Goal: Task Accomplishment & Management: Use online tool/utility

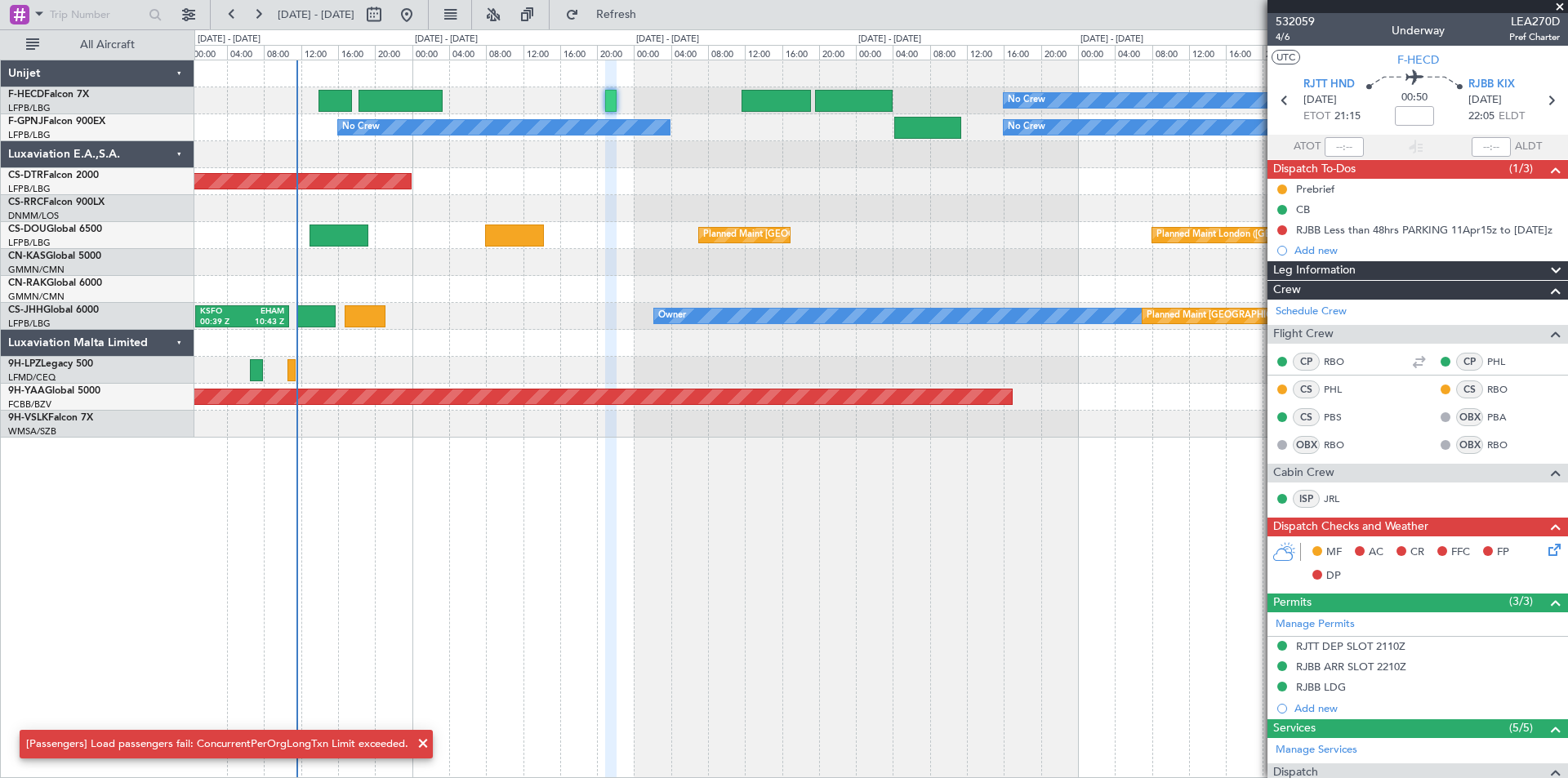
click at [559, 268] on div "No Crew Planned Maint [GEOGRAPHIC_DATA] ([GEOGRAPHIC_DATA]) No Crew No Crew No …" at bounding box center [881, 249] width 1372 height 377
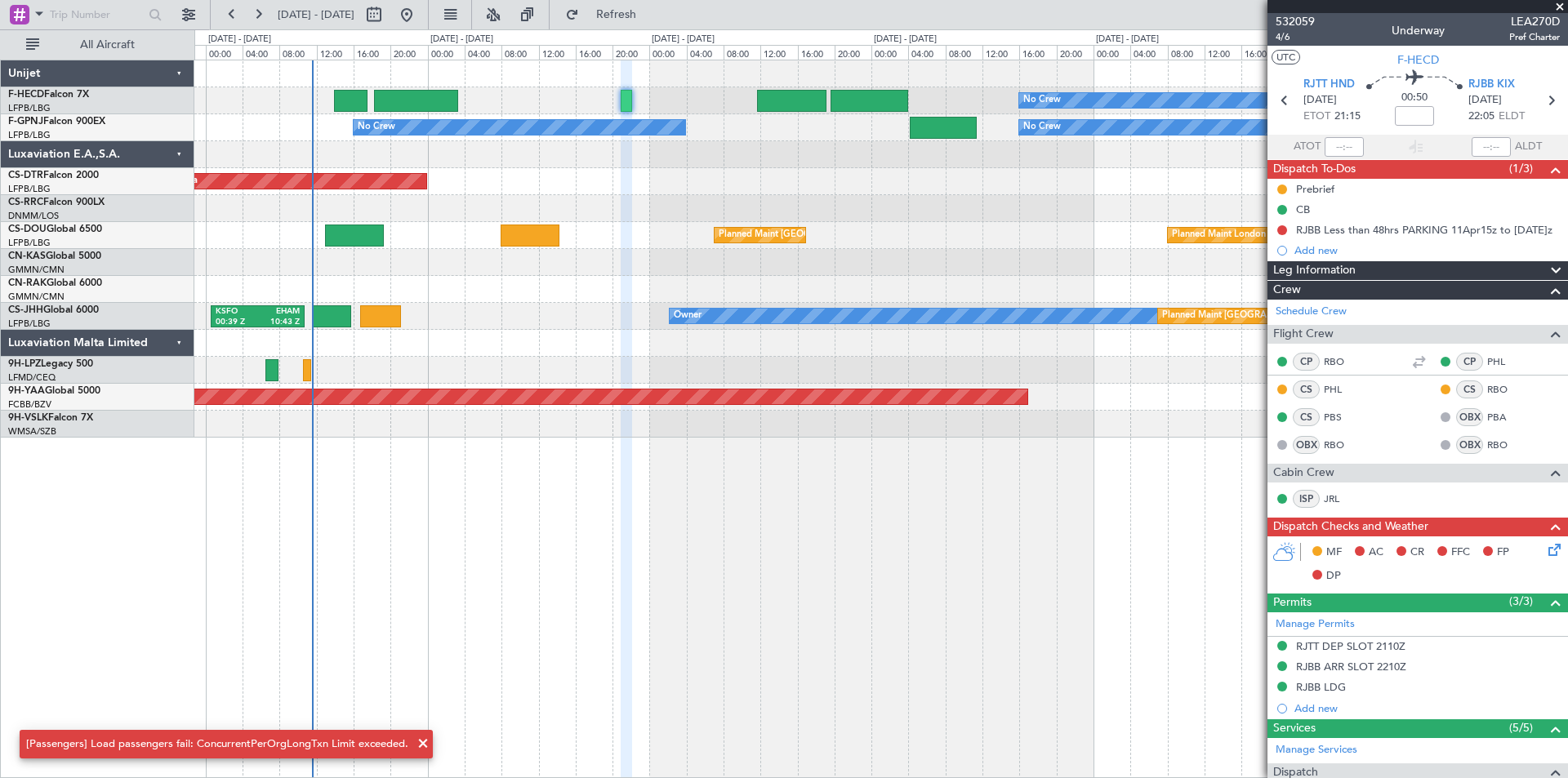
click at [1562, 9] on span at bounding box center [1559, 7] width 16 height 15
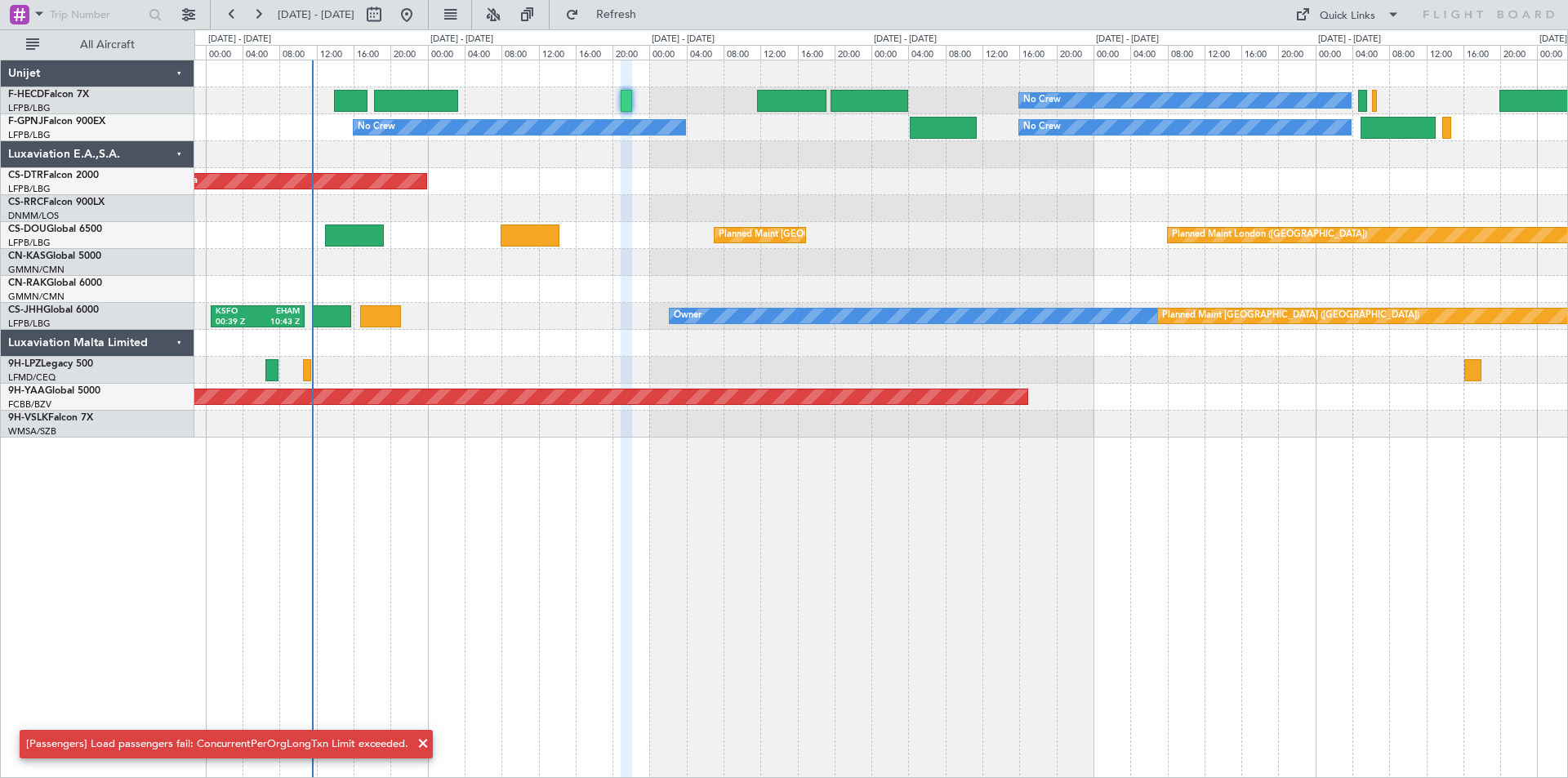
type input "0"
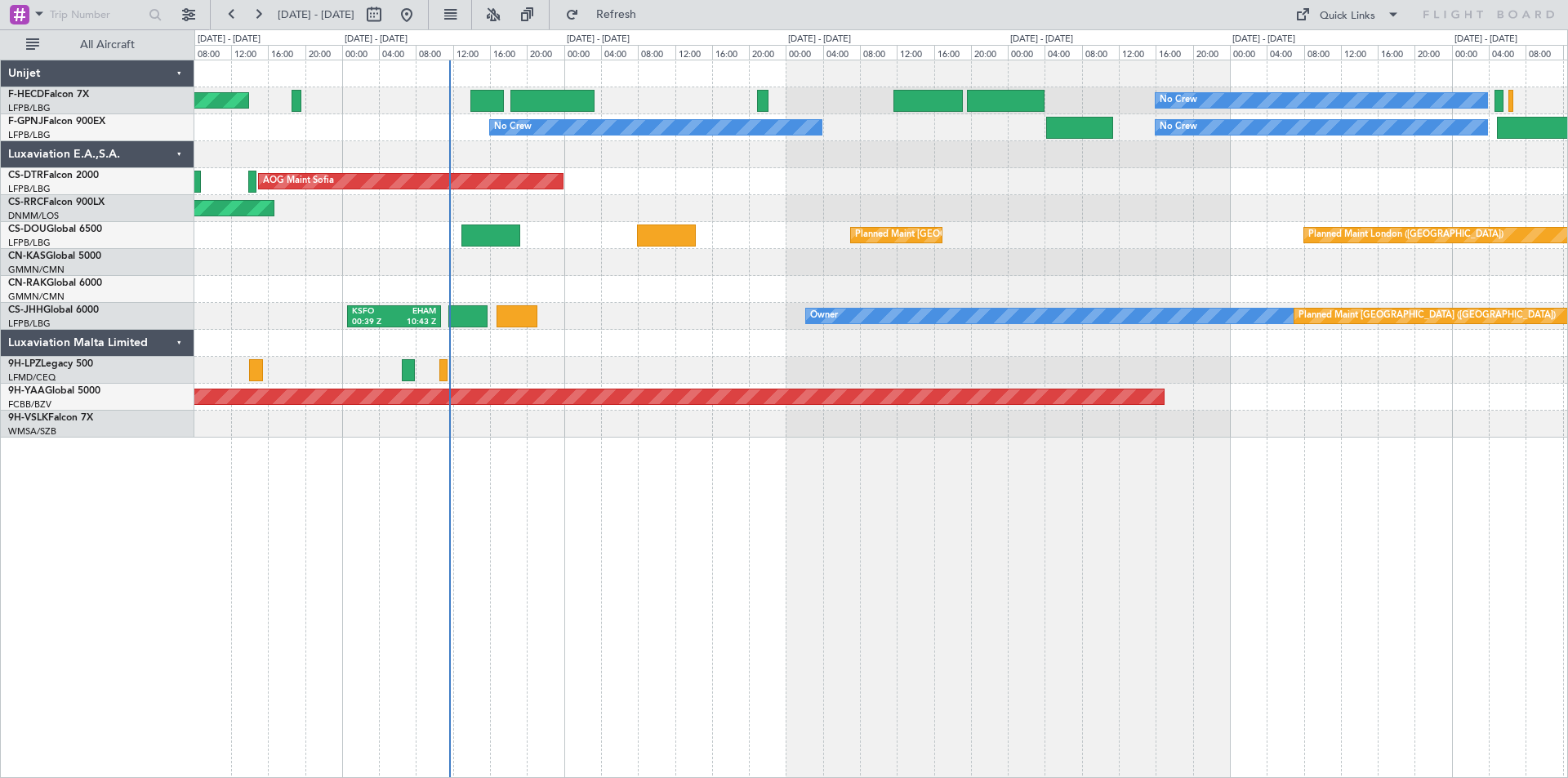
click at [616, 163] on div at bounding box center [881, 155] width 1372 height 27
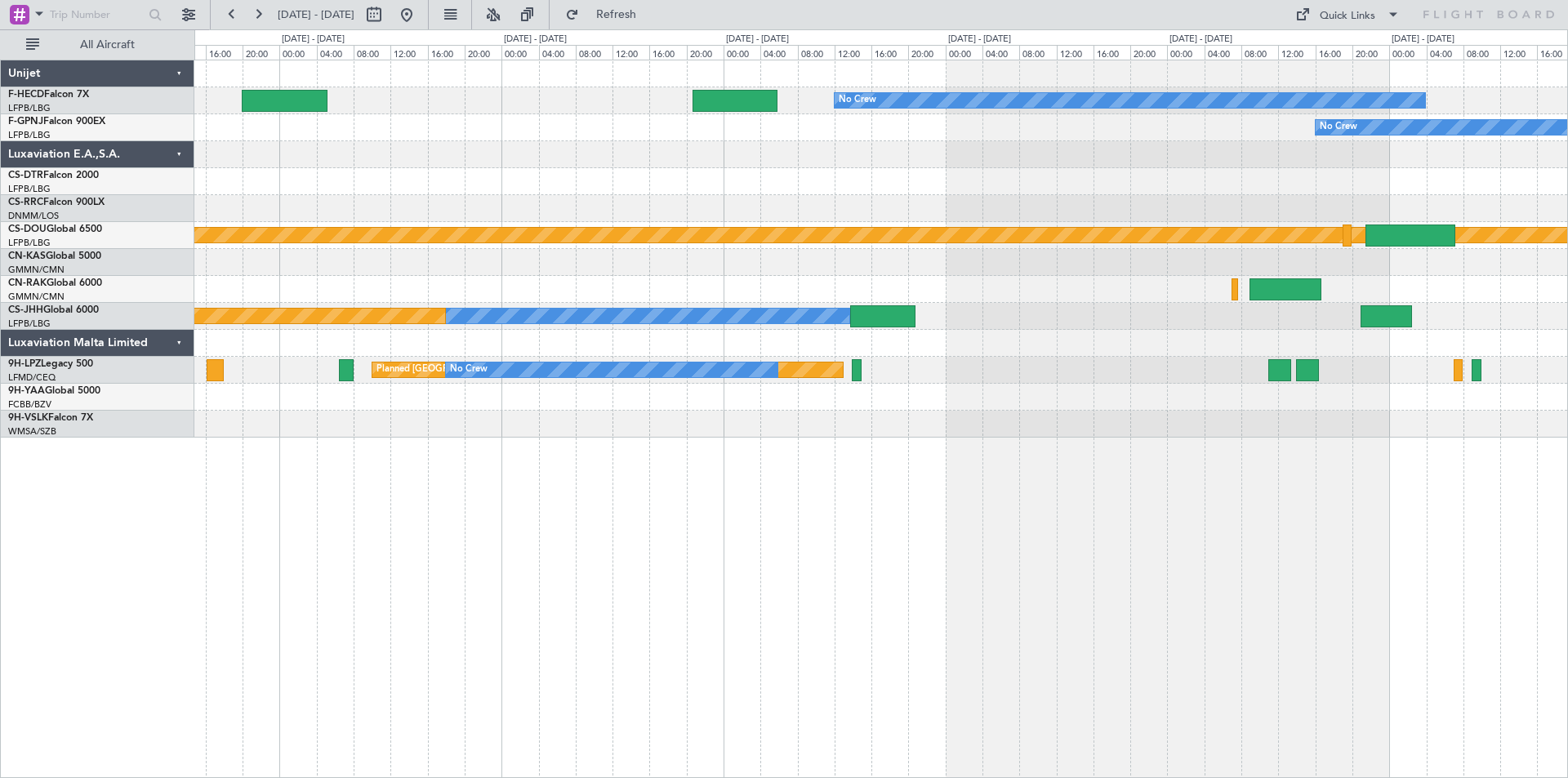
click at [8, 316] on div "No Crew No Crew No Crew No Crew Planned Maint [GEOGRAPHIC_DATA] ([GEOGRAPHIC_DA…" at bounding box center [784, 403] width 1568 height 749
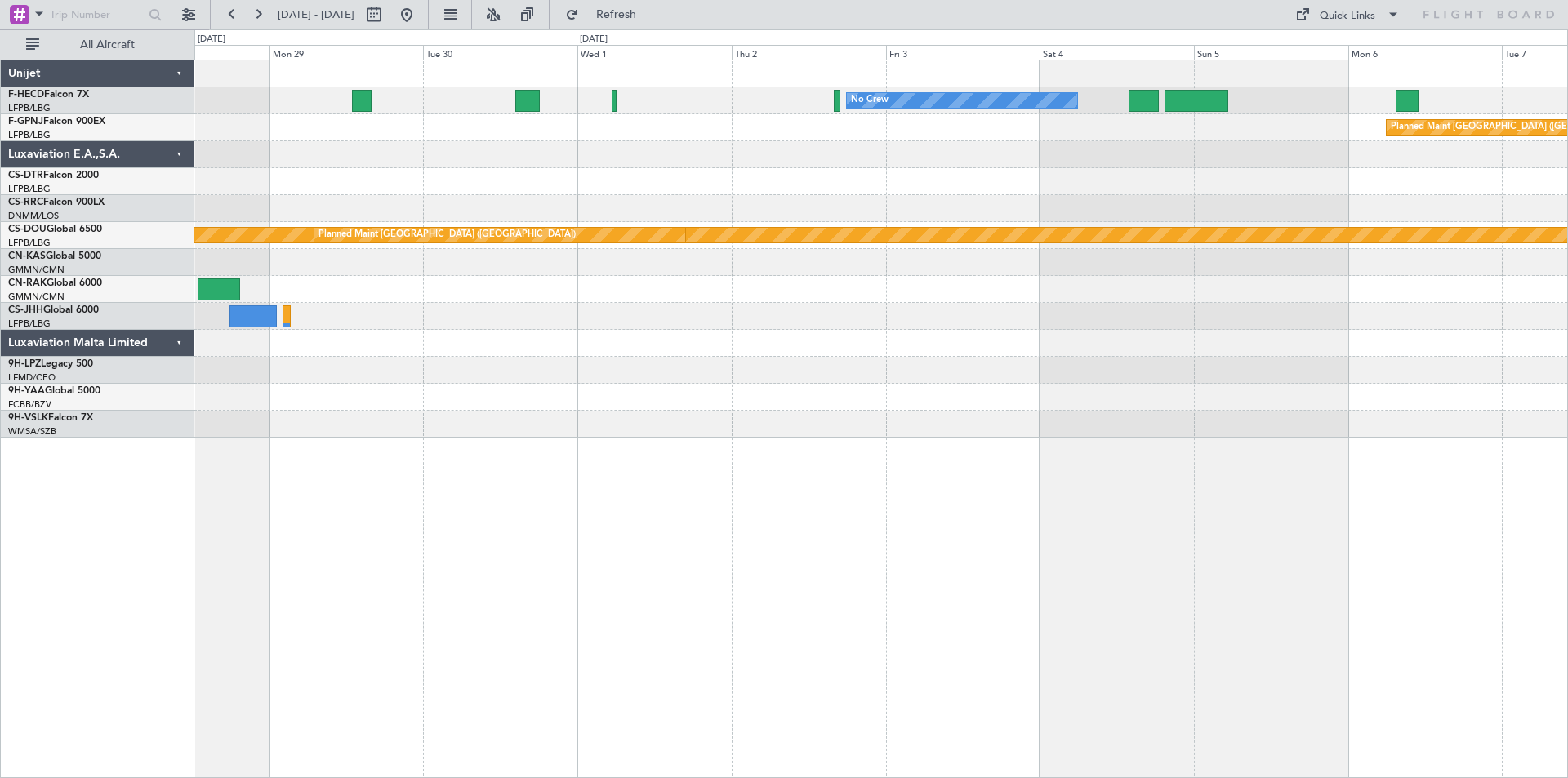
click at [484, 349] on div "No Crew Planned Maint [GEOGRAPHIC_DATA] ([GEOGRAPHIC_DATA]) [GEOGRAPHIC_DATA] (…" at bounding box center [881, 249] width 1372 height 377
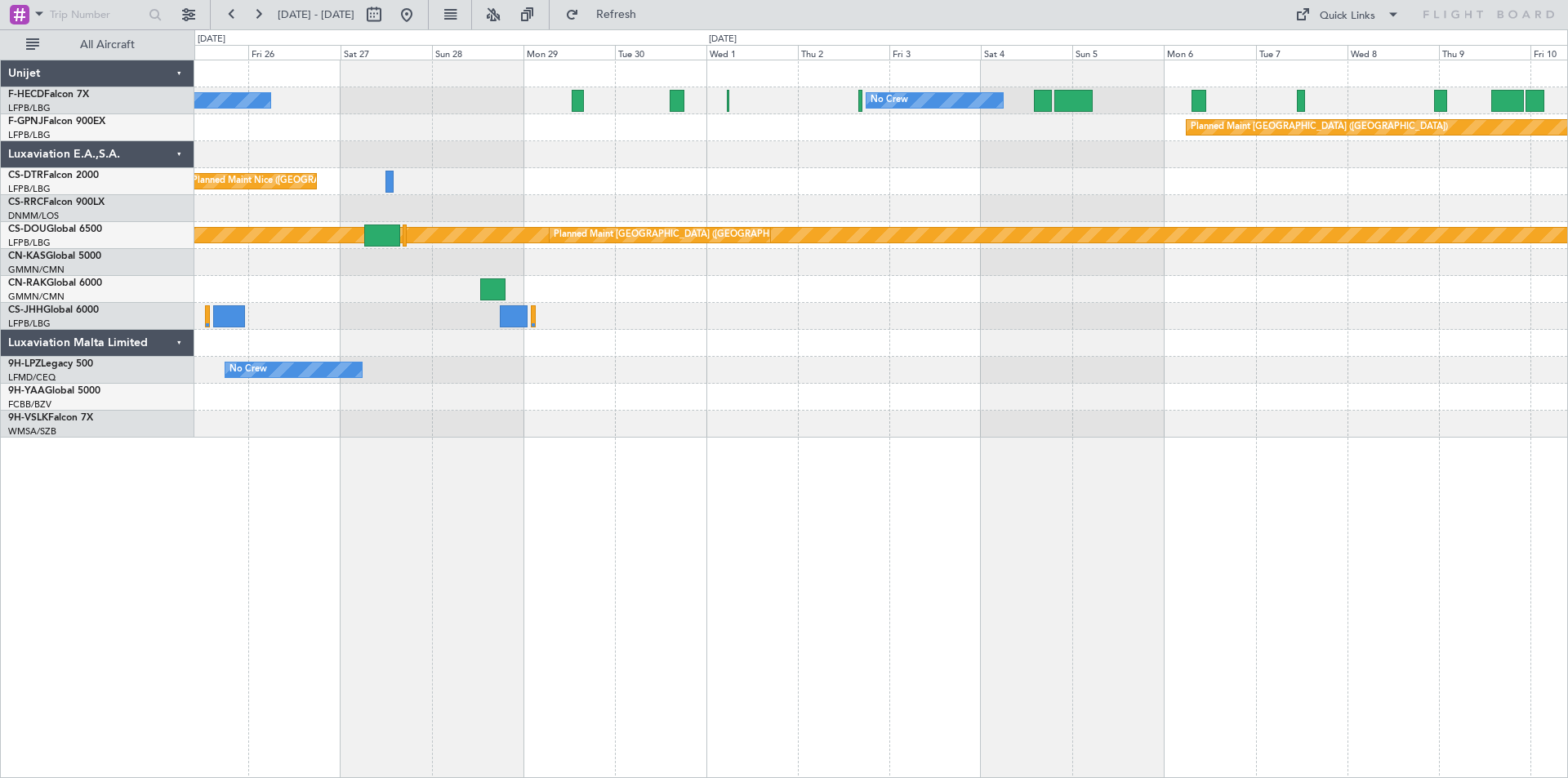
click at [1187, 296] on div "No Crew No Crew No Crew Planned Maint [GEOGRAPHIC_DATA] ([GEOGRAPHIC_DATA]) No …" at bounding box center [881, 249] width 1372 height 377
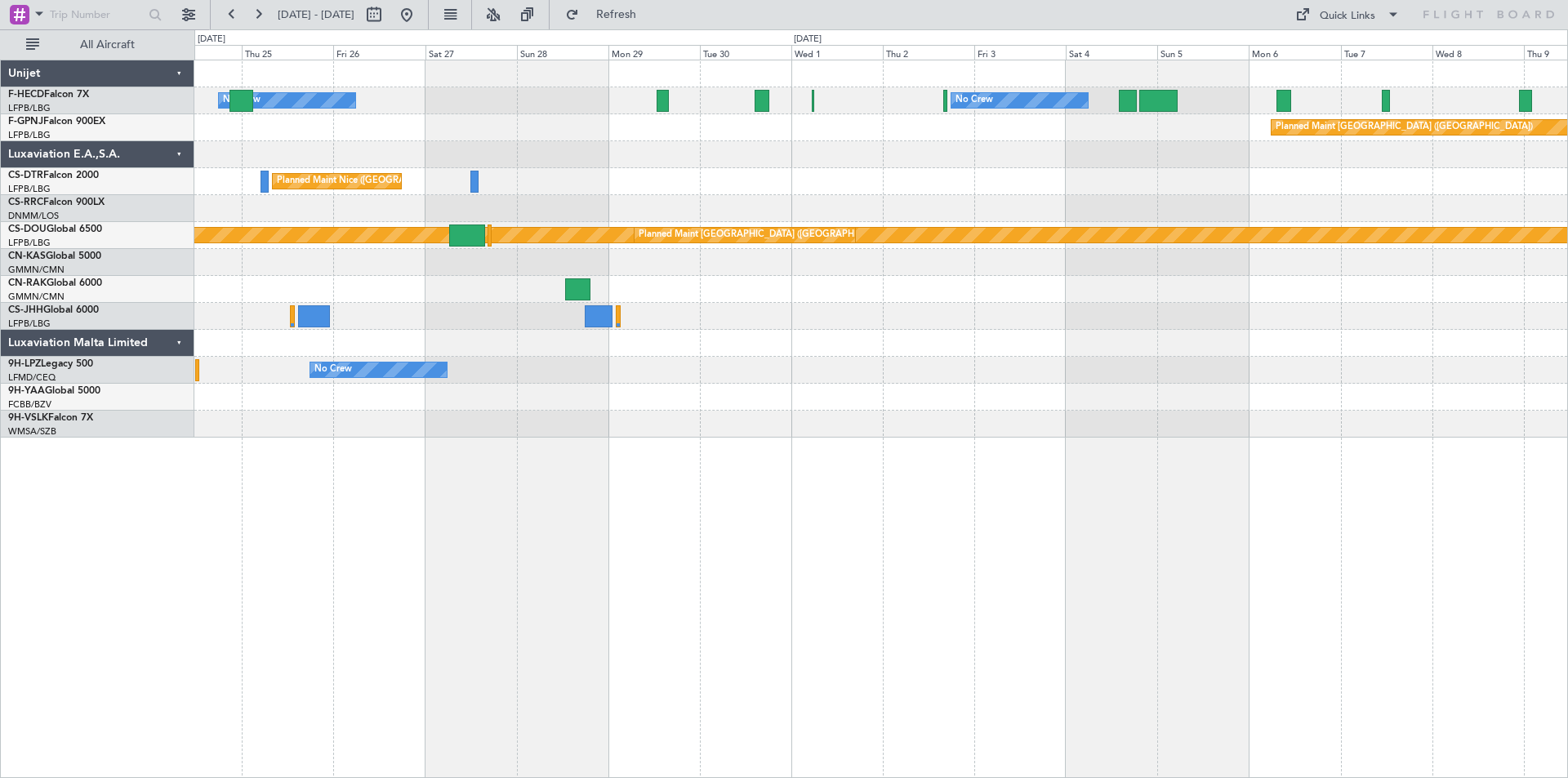
click at [1069, 133] on div "No Crew No Crew No Crew No Crew Planned Maint [GEOGRAPHIC_DATA] ([GEOGRAPHIC_DA…" at bounding box center [881, 249] width 1372 height 377
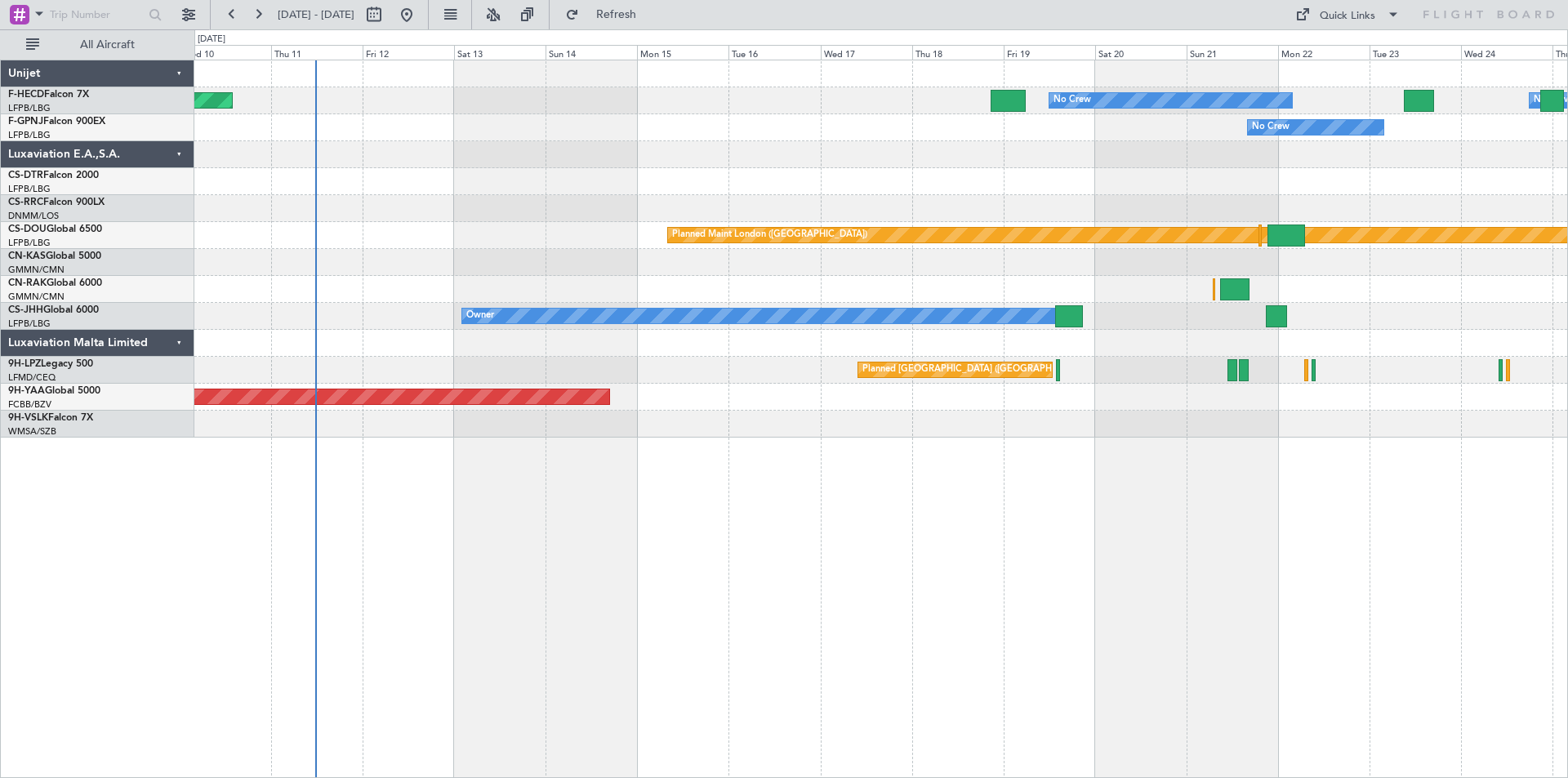
click at [942, 146] on div at bounding box center [881, 155] width 1372 height 27
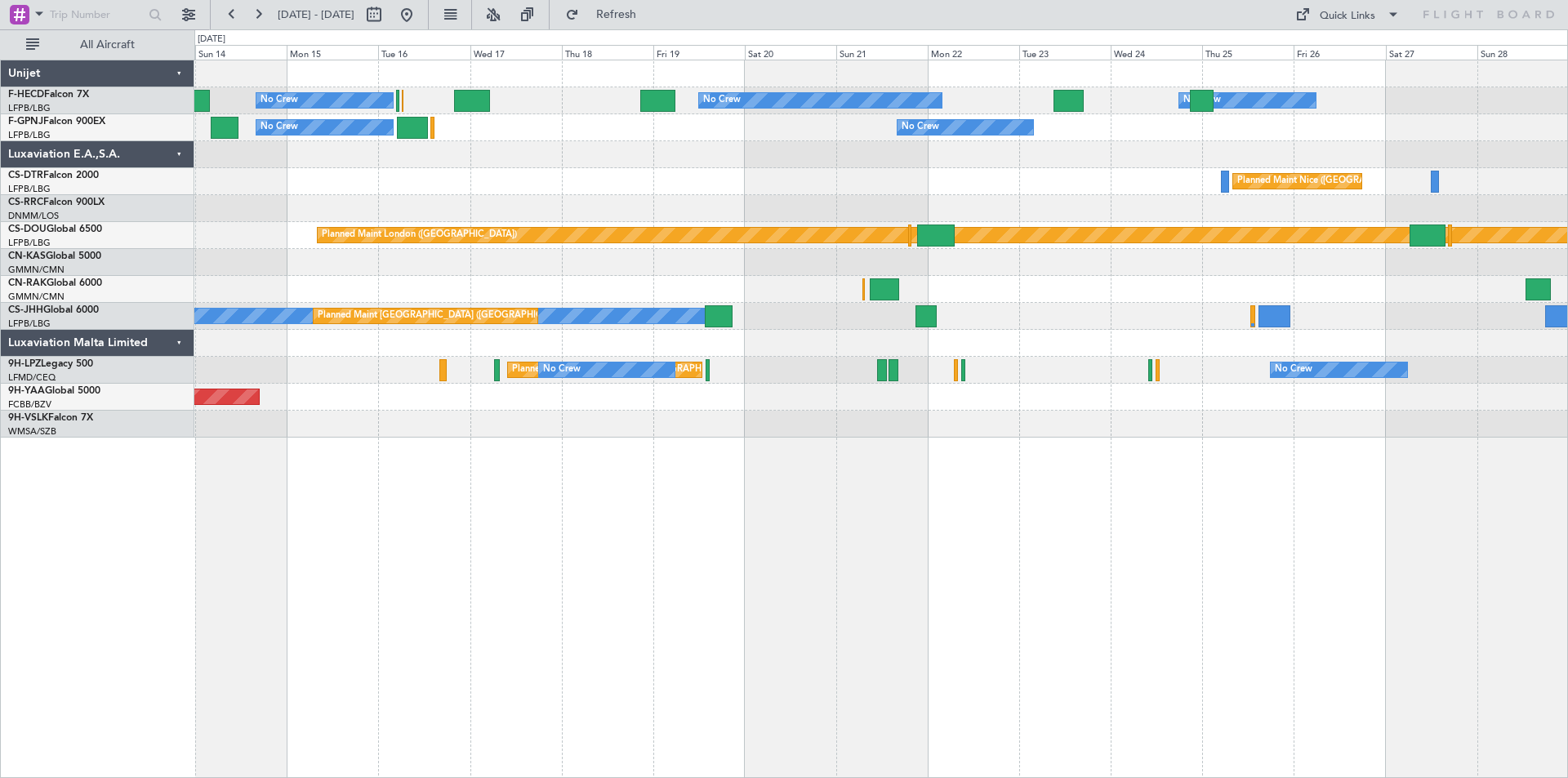
click at [854, 165] on div at bounding box center [881, 155] width 1372 height 27
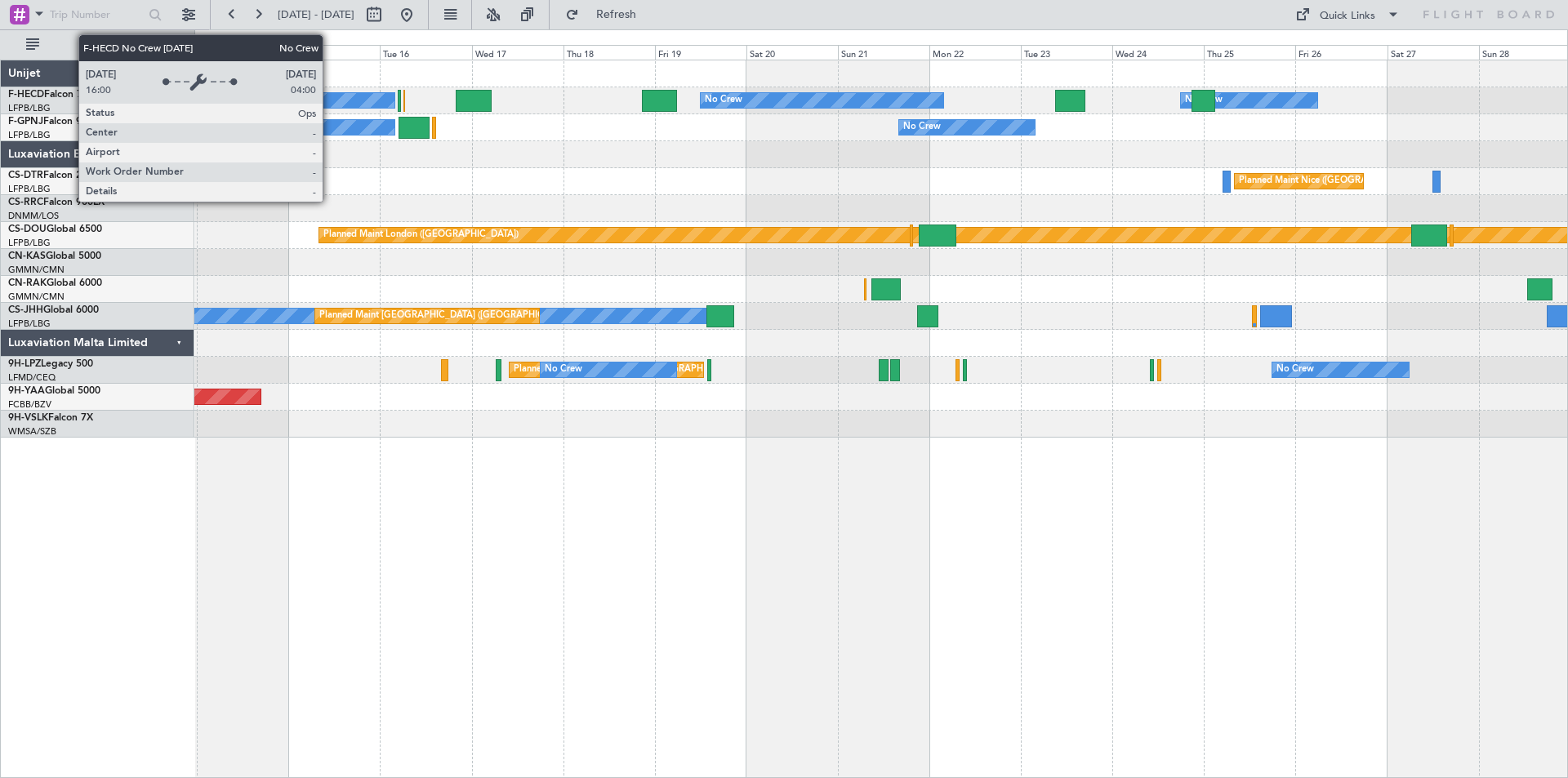
click at [330, 97] on div "No Crew" at bounding box center [326, 100] width 137 height 15
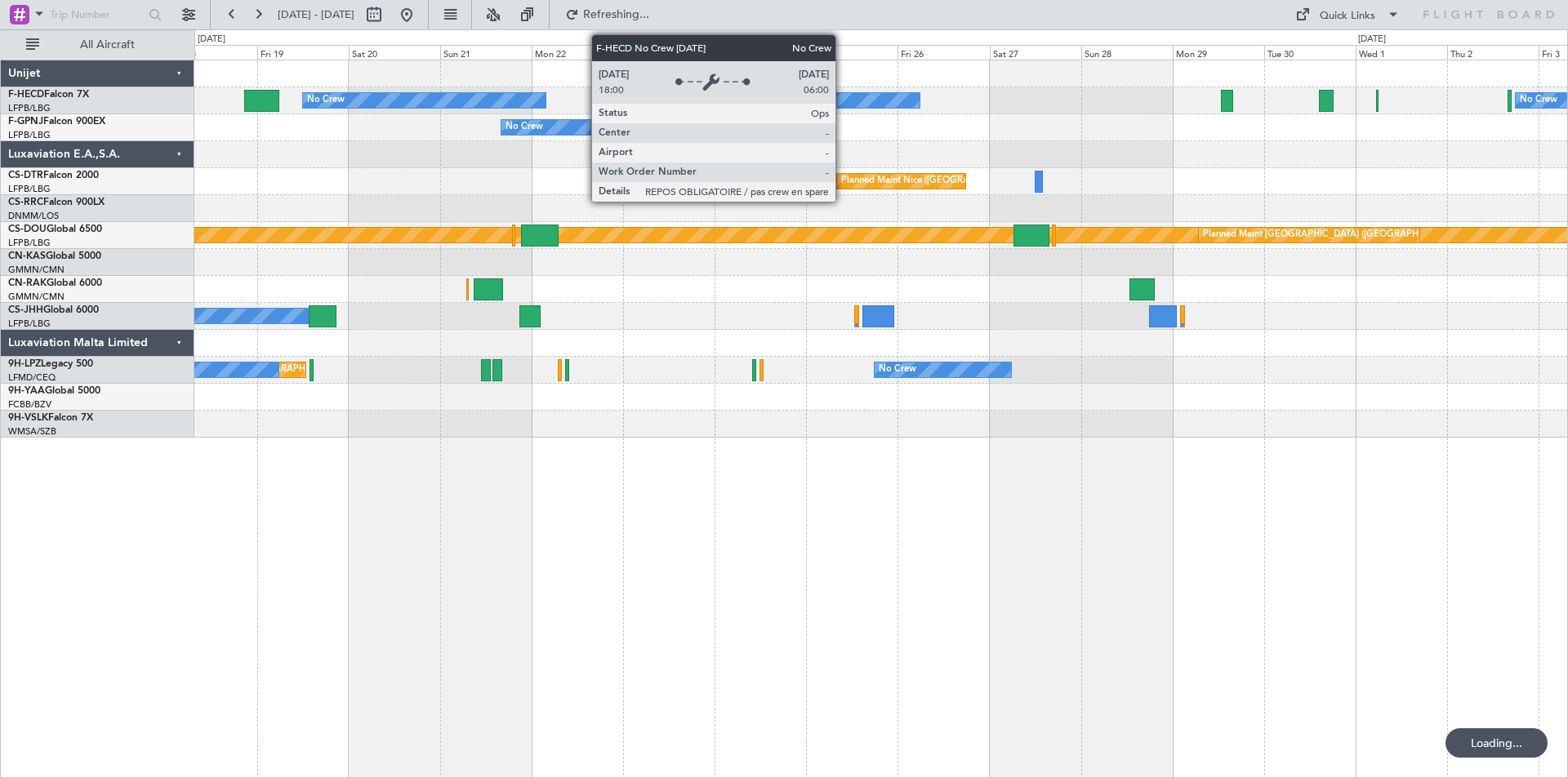
click at [843, 102] on div "No Crew" at bounding box center [851, 100] width 137 height 15
click at [845, 101] on div "No Crew" at bounding box center [851, 100] width 137 height 15
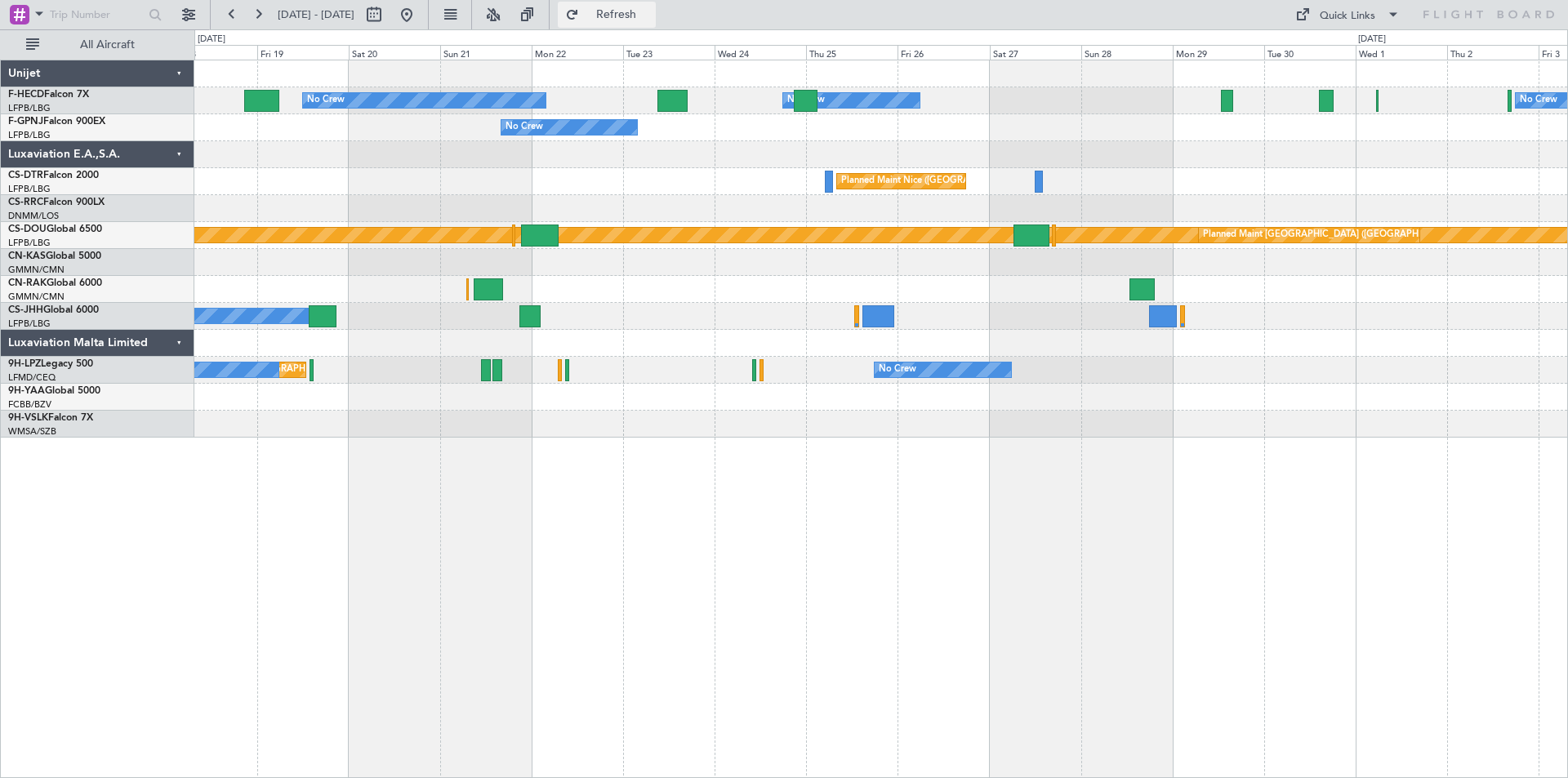
click at [651, 9] on span "Refresh" at bounding box center [617, 15] width 68 height 11
click at [651, 15] on span "Refresh" at bounding box center [617, 15] width 68 height 11
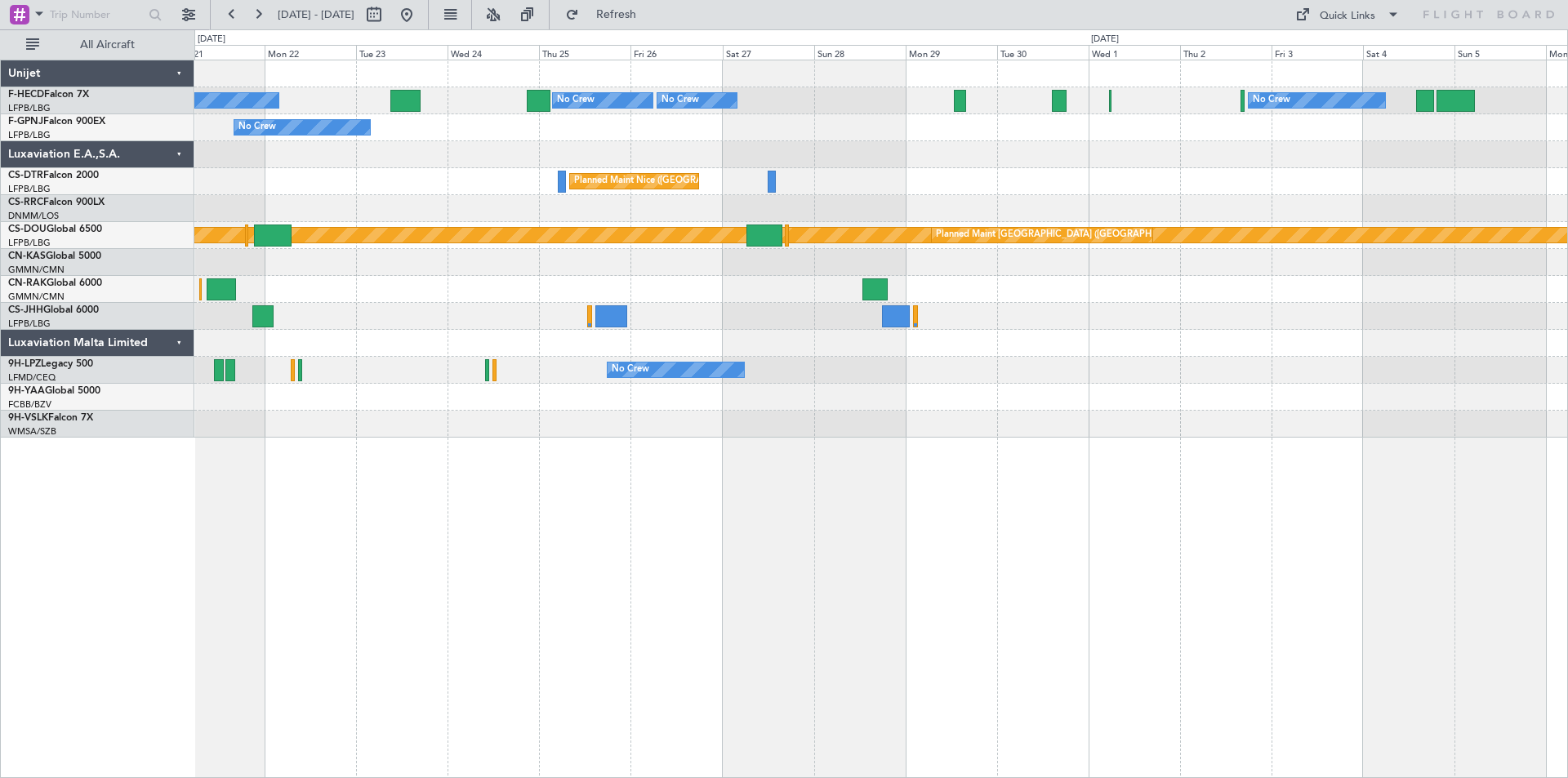
click at [875, 152] on div at bounding box center [881, 155] width 1372 height 27
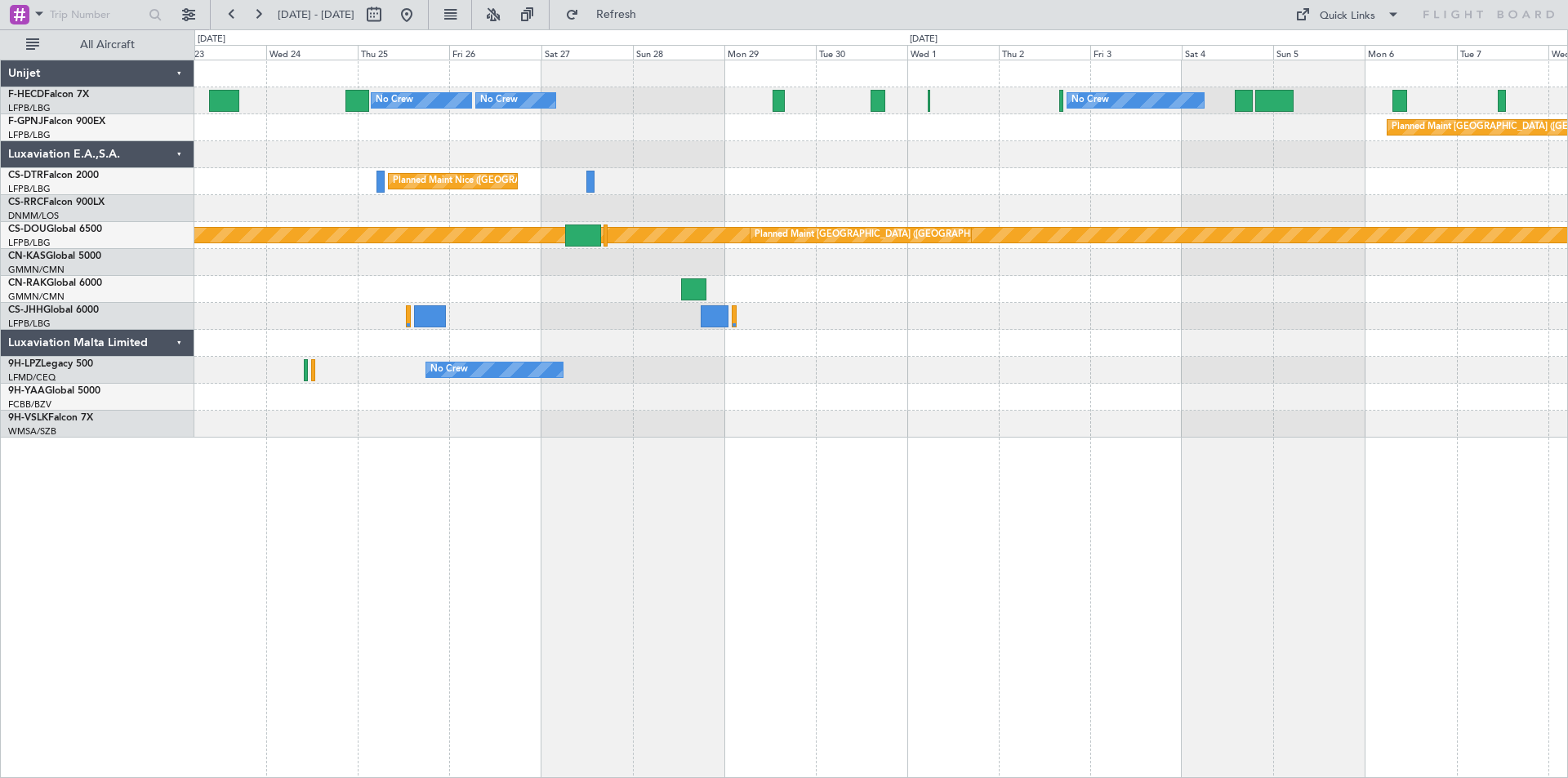
click at [894, 180] on div "No Crew No Crew No Crew No Crew No Crew Planned Maint [GEOGRAPHIC_DATA] ([GEOGR…" at bounding box center [881, 249] width 1372 height 377
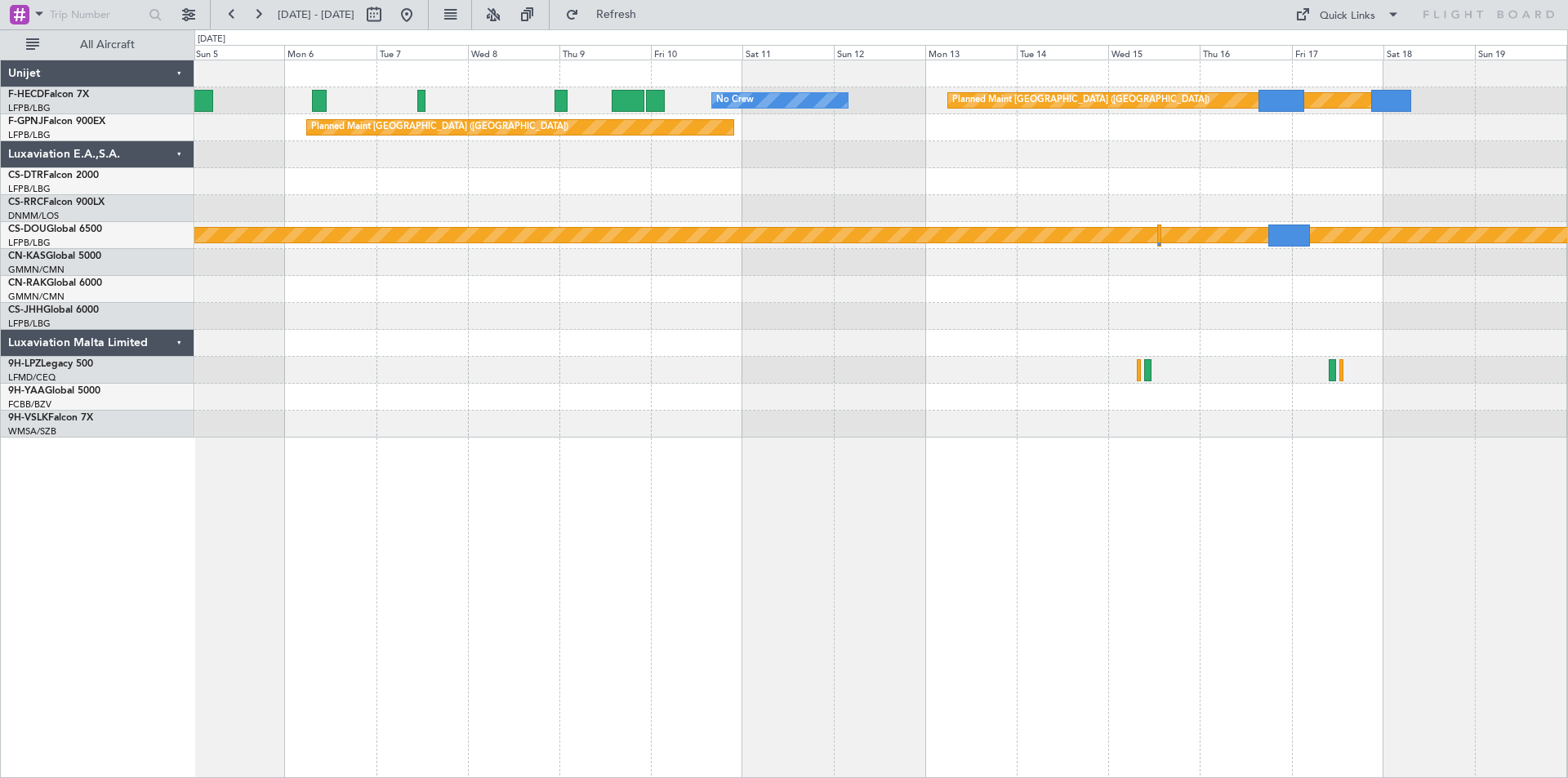
click at [958, 175] on div at bounding box center [881, 182] width 1372 height 27
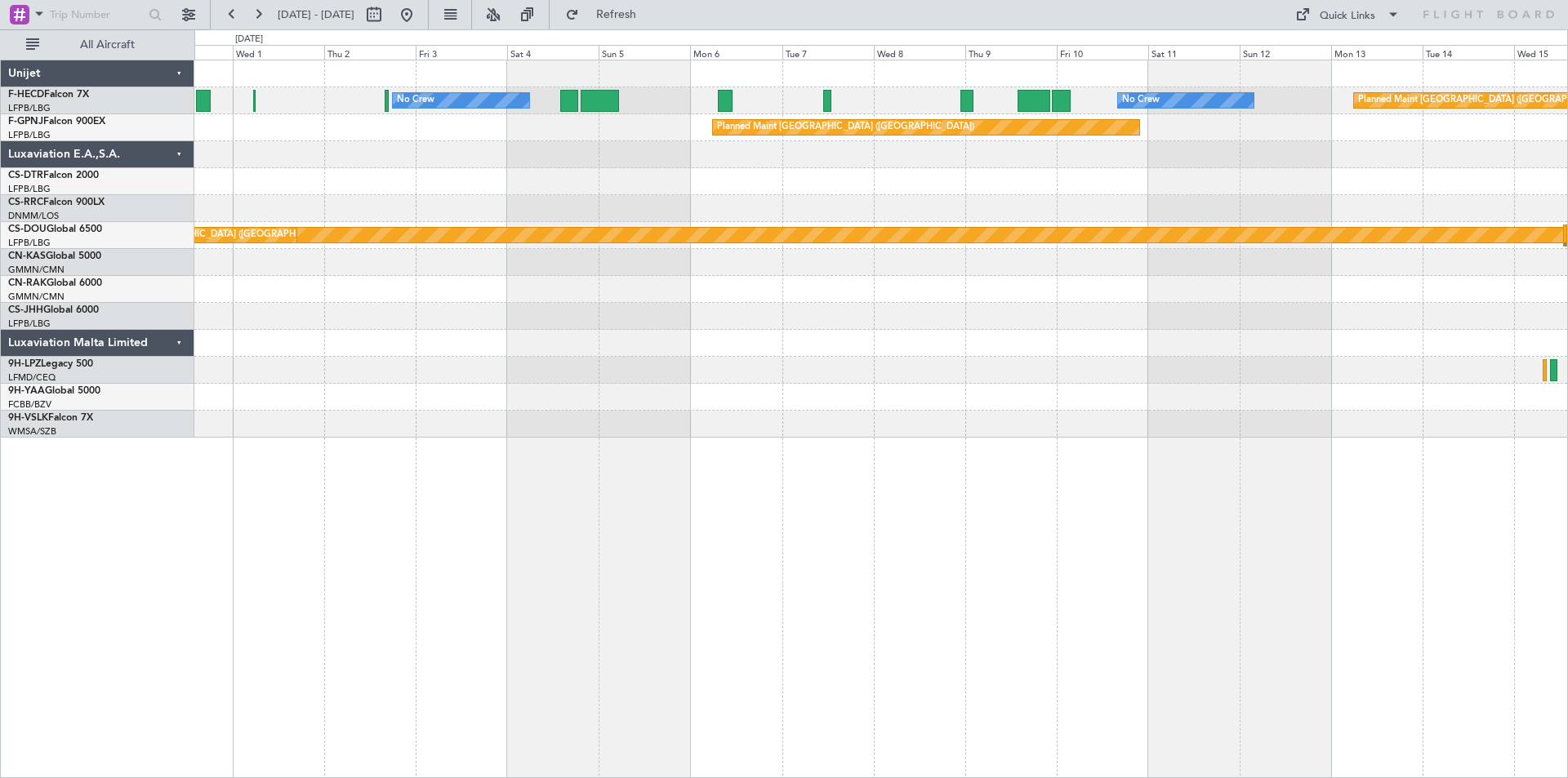
click at [1218, 210] on div "Planned Maint [GEOGRAPHIC_DATA] ([GEOGRAPHIC_DATA]) No Crew No Crew No Crew Pla…" at bounding box center [881, 249] width 1372 height 377
click at [420, 15] on button at bounding box center [407, 15] width 26 height 26
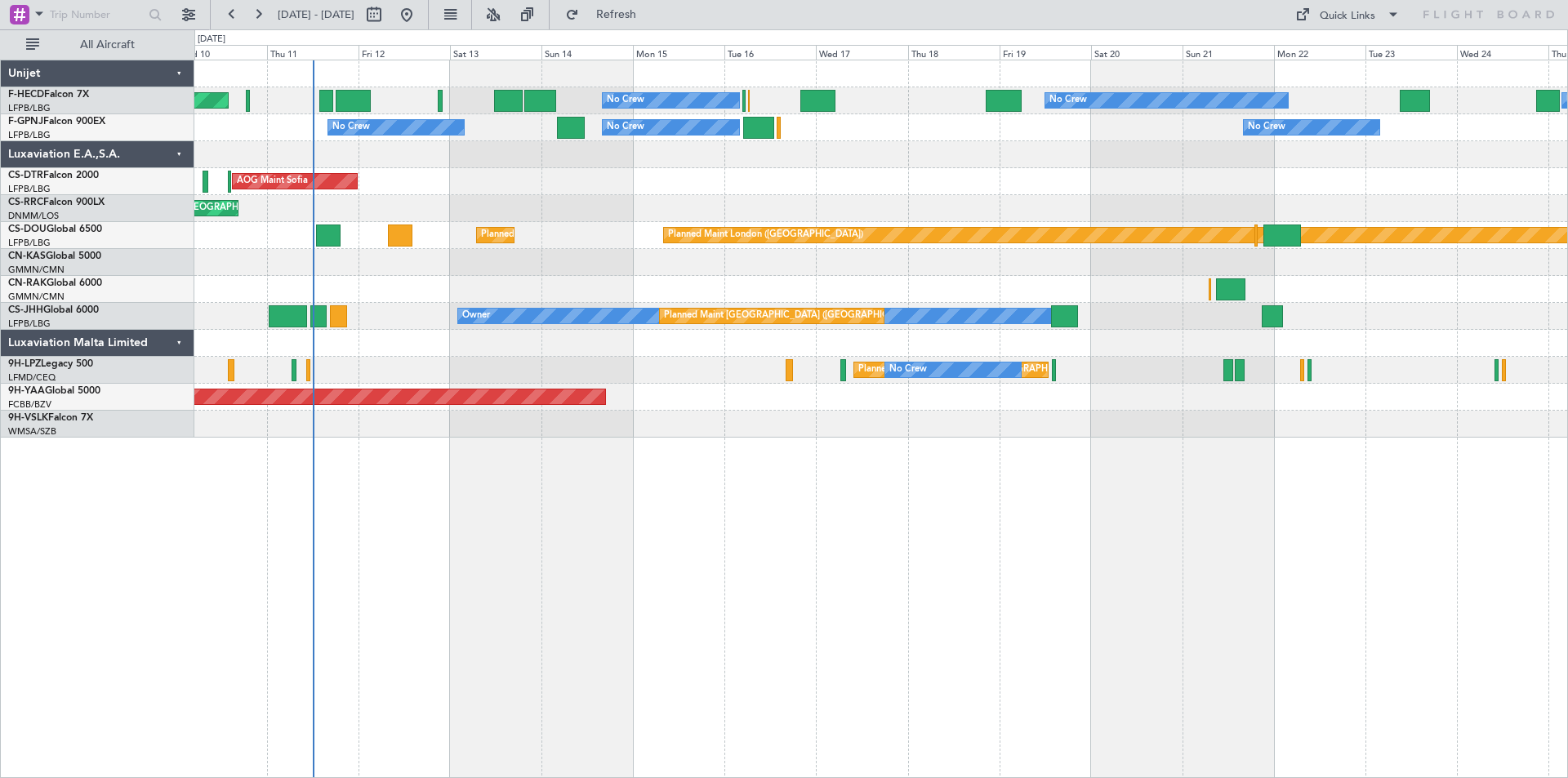
click at [899, 214] on div "Planned Maint [GEOGRAPHIC_DATA] ([GEOGRAPHIC_DATA]) No Crew No Crew No Crew No …" at bounding box center [881, 249] width 1372 height 377
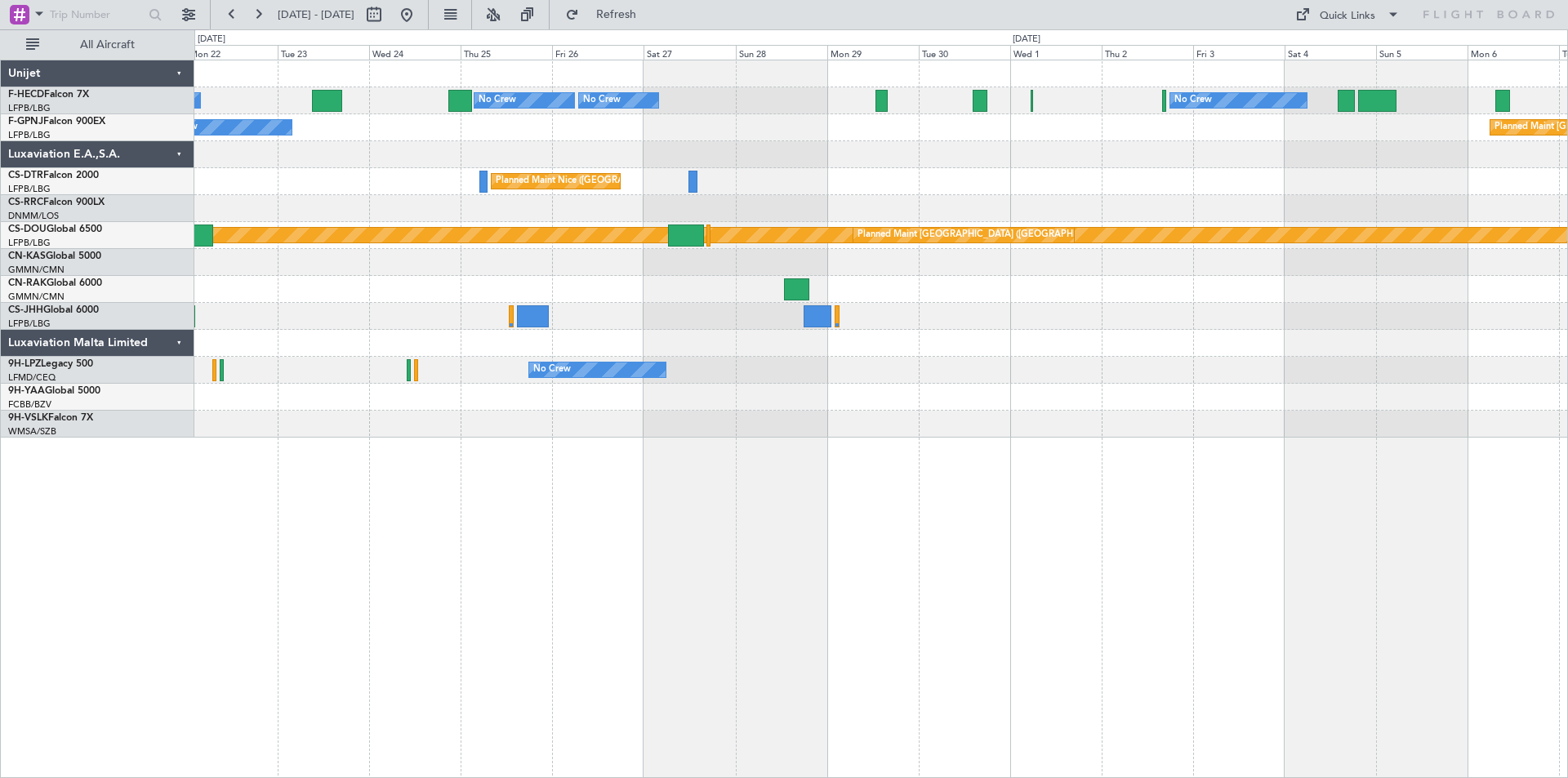
click at [1479, 173] on div "No Crew No Crew No Crew No Crew No Crew Planned Maint [GEOGRAPHIC_DATA] ([GEOGR…" at bounding box center [881, 249] width 1372 height 377
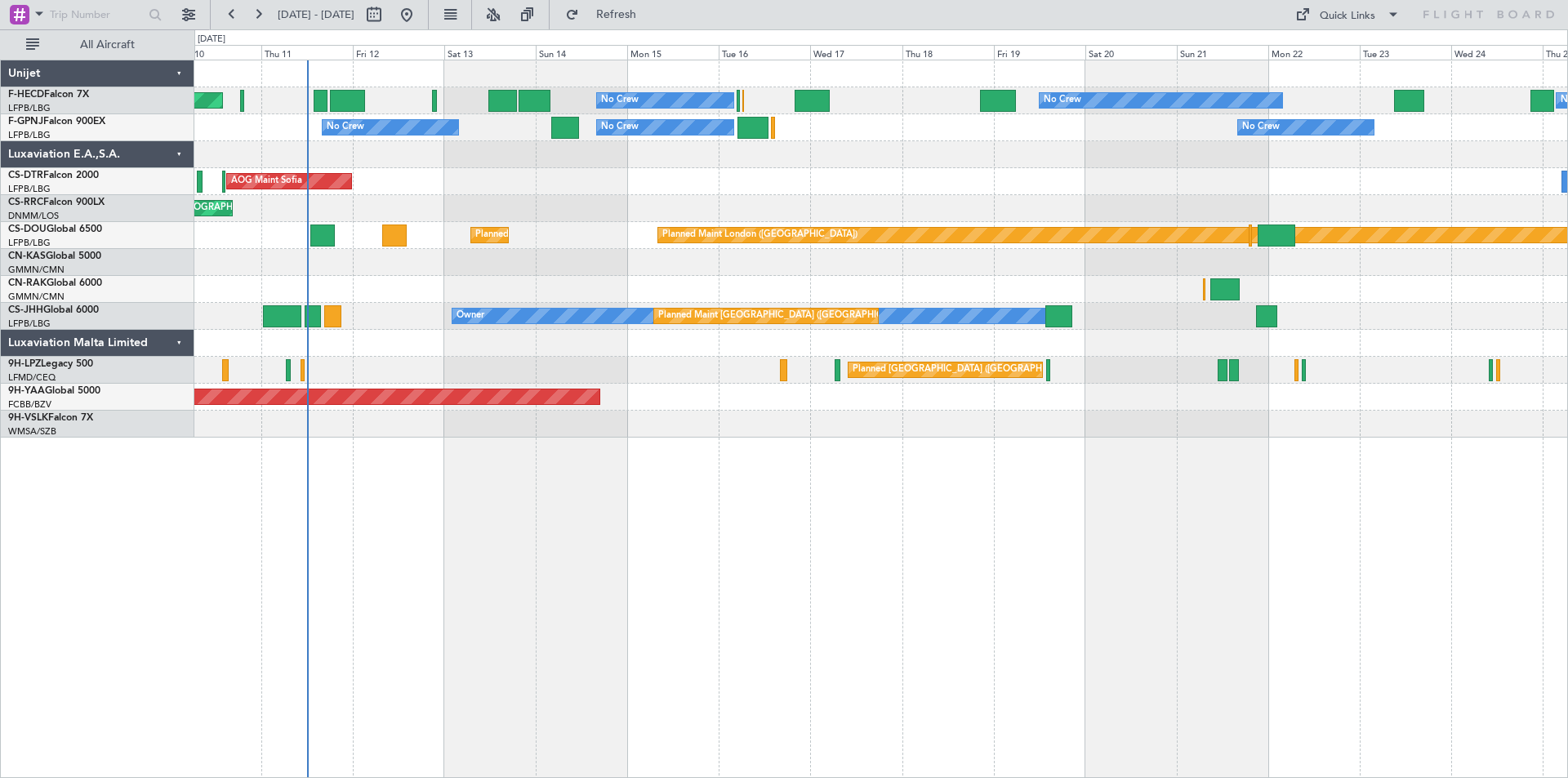
click at [1495, 126] on div "No Crew No Crew No Crew Planned Maint [GEOGRAPHIC_DATA] ([GEOGRAPHIC_DATA]) No …" at bounding box center [881, 249] width 1372 height 377
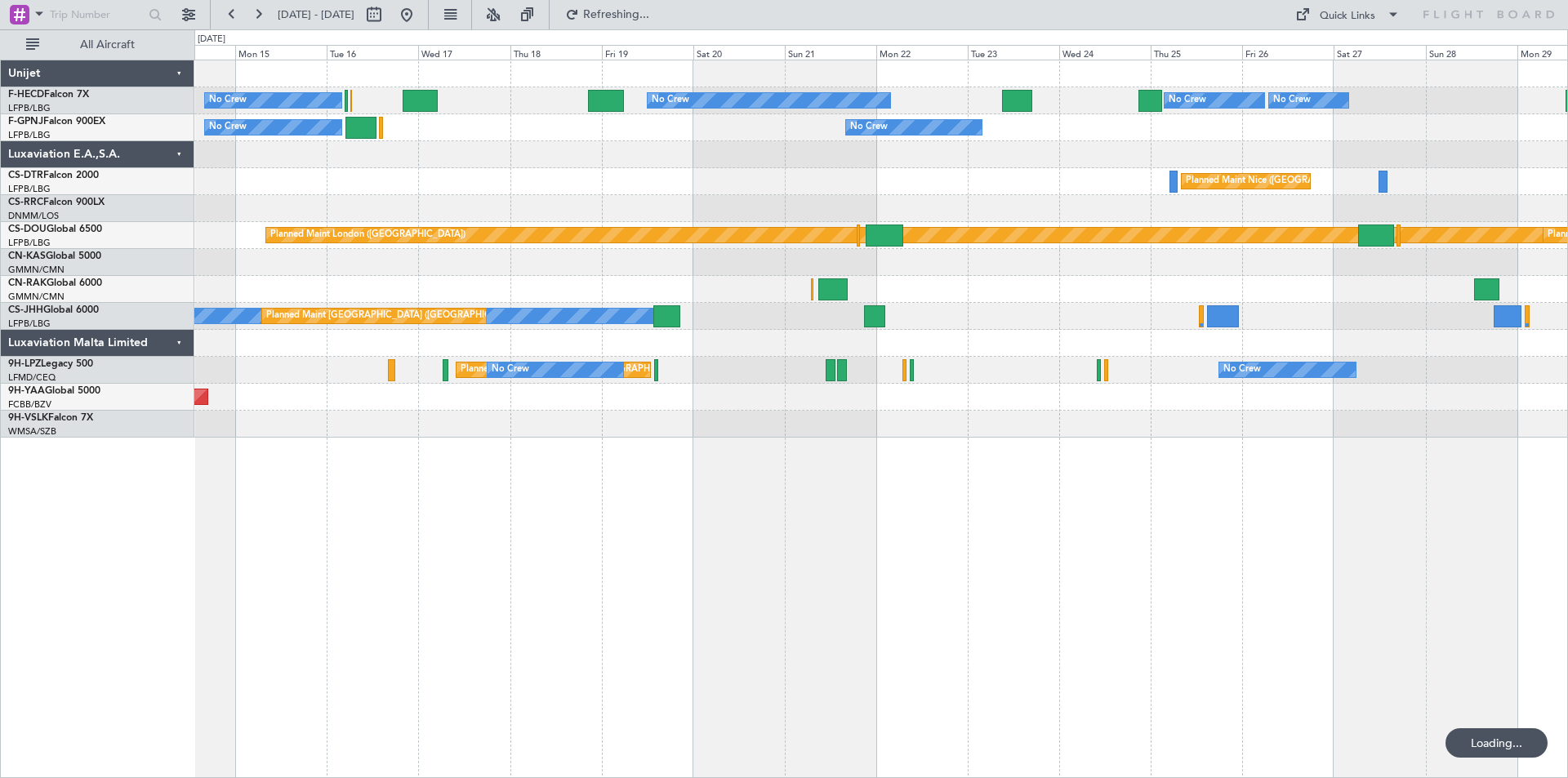
click at [472, 174] on div "No Crew No Crew No Crew No Crew No Crew No Crew No Crew No Crew [GEOGRAPHIC_DAT…" at bounding box center [881, 249] width 1372 height 377
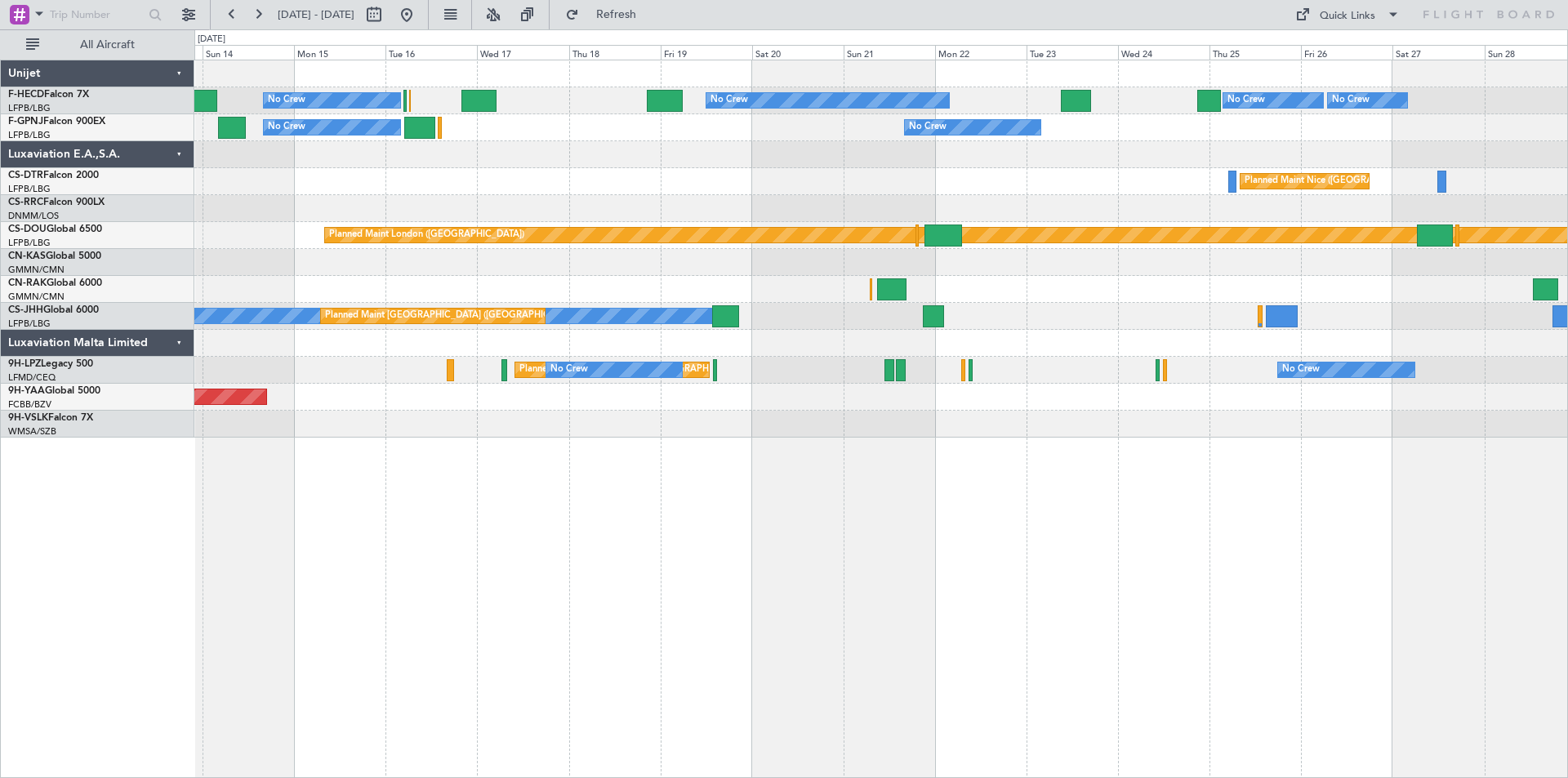
click at [708, 161] on div "No Crew No Crew No Crew No Crew Planned Maint [GEOGRAPHIC_DATA] ([GEOGRAPHIC_DA…" at bounding box center [881, 249] width 1372 height 377
